Goal: Find contact information: Find contact information

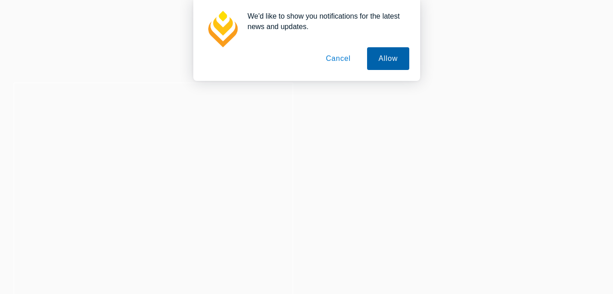
click at [383, 55] on button "Allow" at bounding box center [388, 58] width 42 height 23
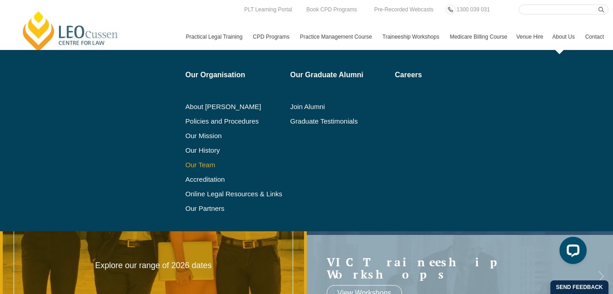
click at [186, 168] on link "Our Team" at bounding box center [235, 164] width 99 height 7
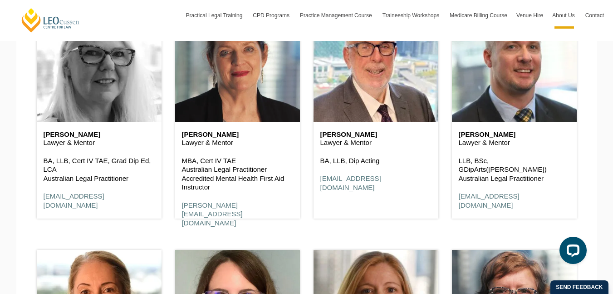
scroll to position [1453, 0]
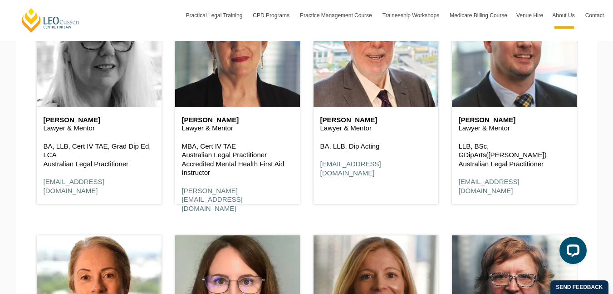
click at [86, 94] on header at bounding box center [99, 50] width 125 height 114
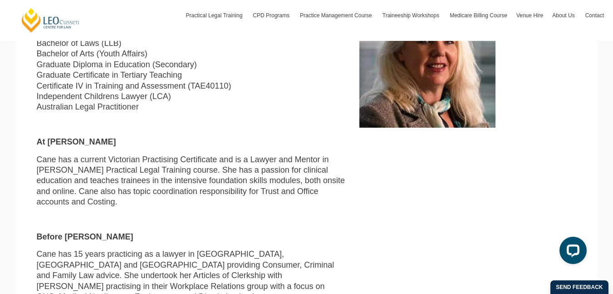
scroll to position [227, 0]
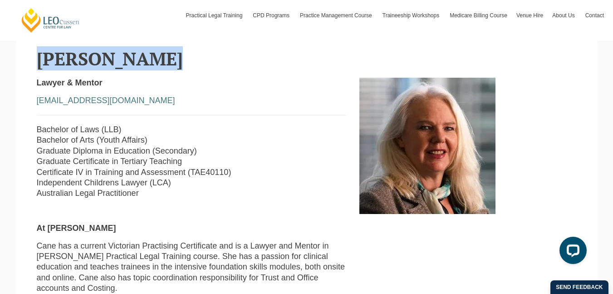
copy h2 "Cane Mitchell"
drag, startPoint x: 30, startPoint y: 62, endPoint x: 166, endPoint y: 63, distance: 135.8
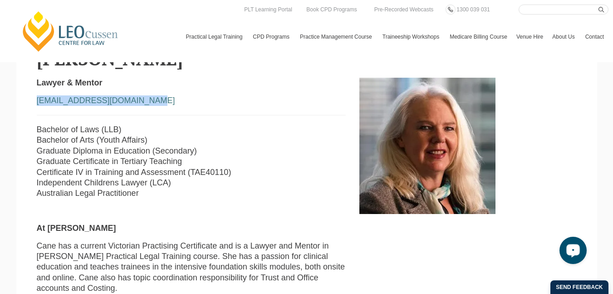
copy link "cmitchell@leocussen.edu.au"
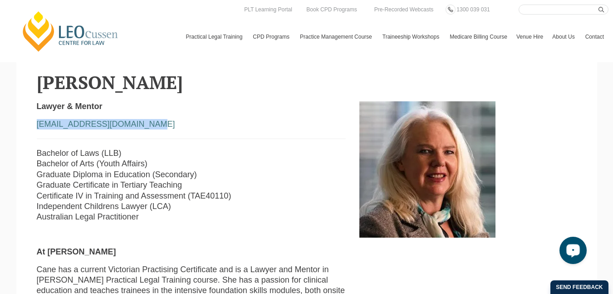
scroll to position [182, 0]
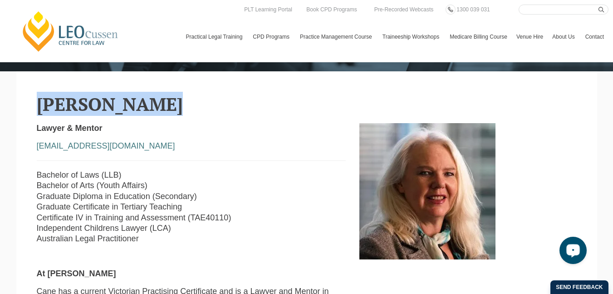
copy h2 "Cane Mitchell"
drag, startPoint x: 168, startPoint y: 102, endPoint x: 28, endPoint y: 105, distance: 140.3
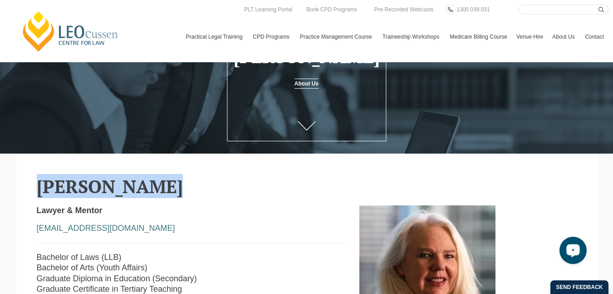
scroll to position [0, 0]
